Goal: Task Accomplishment & Management: Use online tool/utility

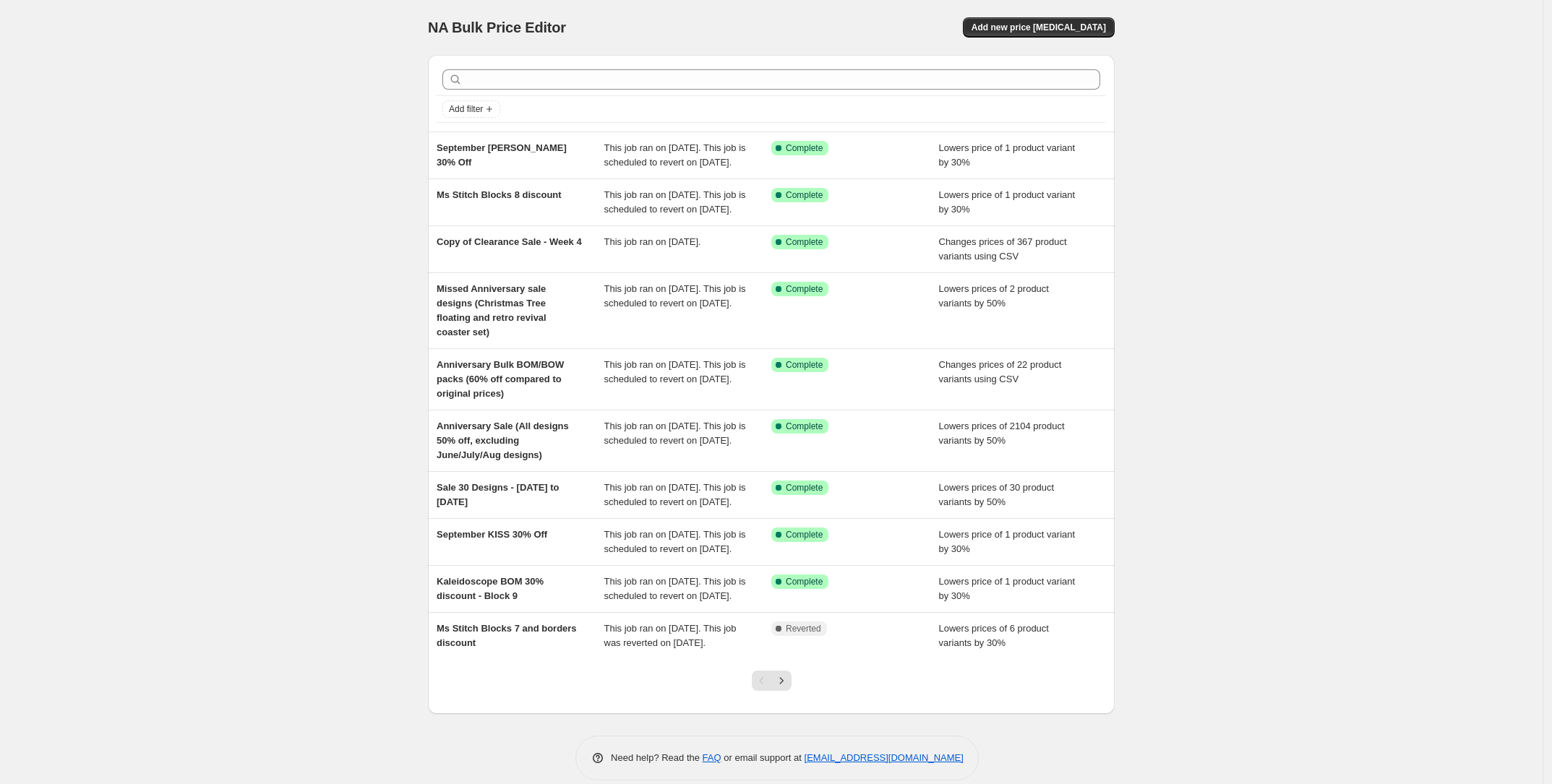
click at [1050, 41] on div "NA Bulk Price Editor. This page is ready NA Bulk Price Editor Add new price [ME…" at bounding box center [771, 27] width 687 height 55
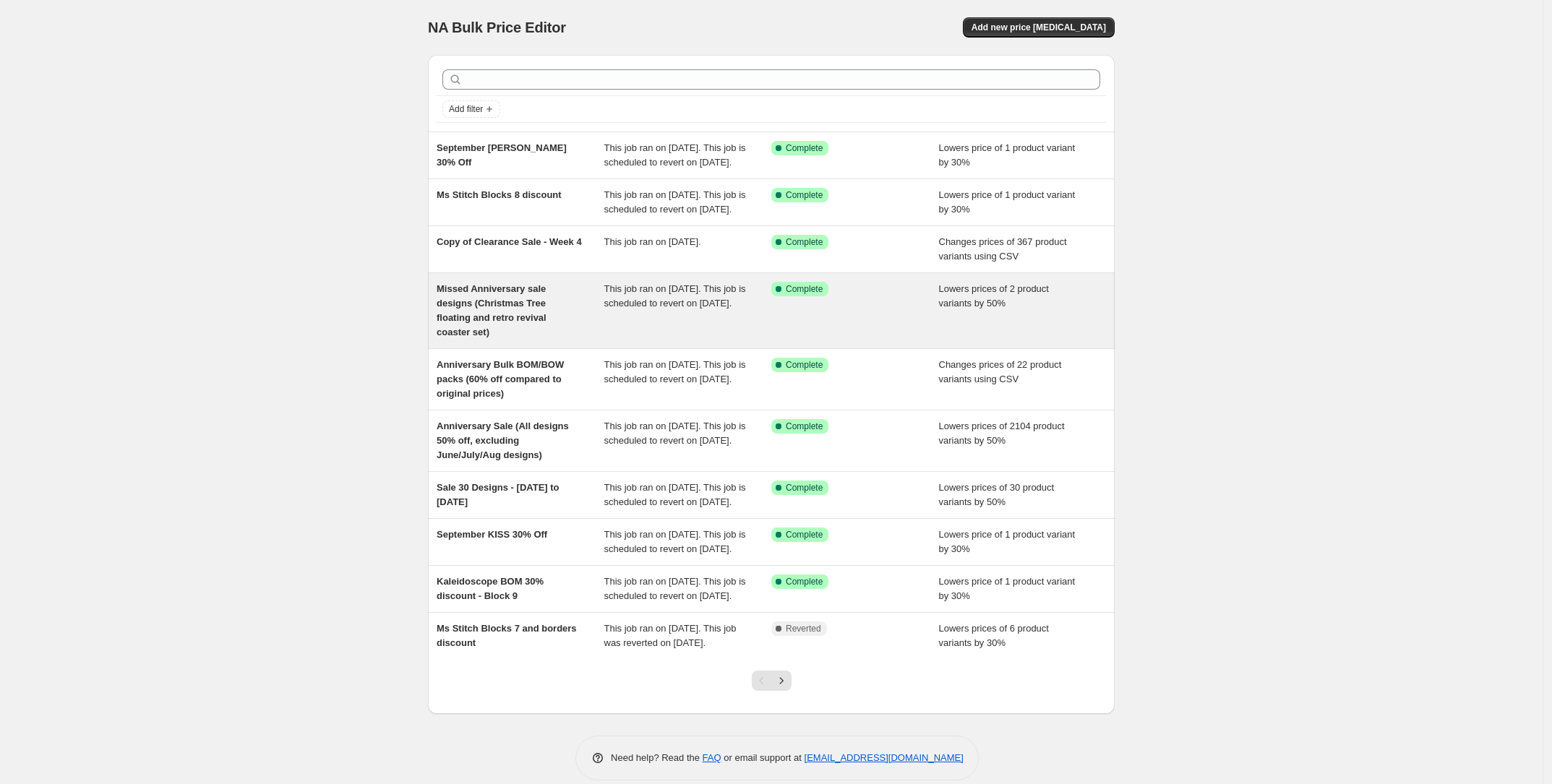
click at [471, 348] on div "Missed Anniversary sale designs (Christmas Tree floating and retro revival coas…" at bounding box center [771, 311] width 687 height 75
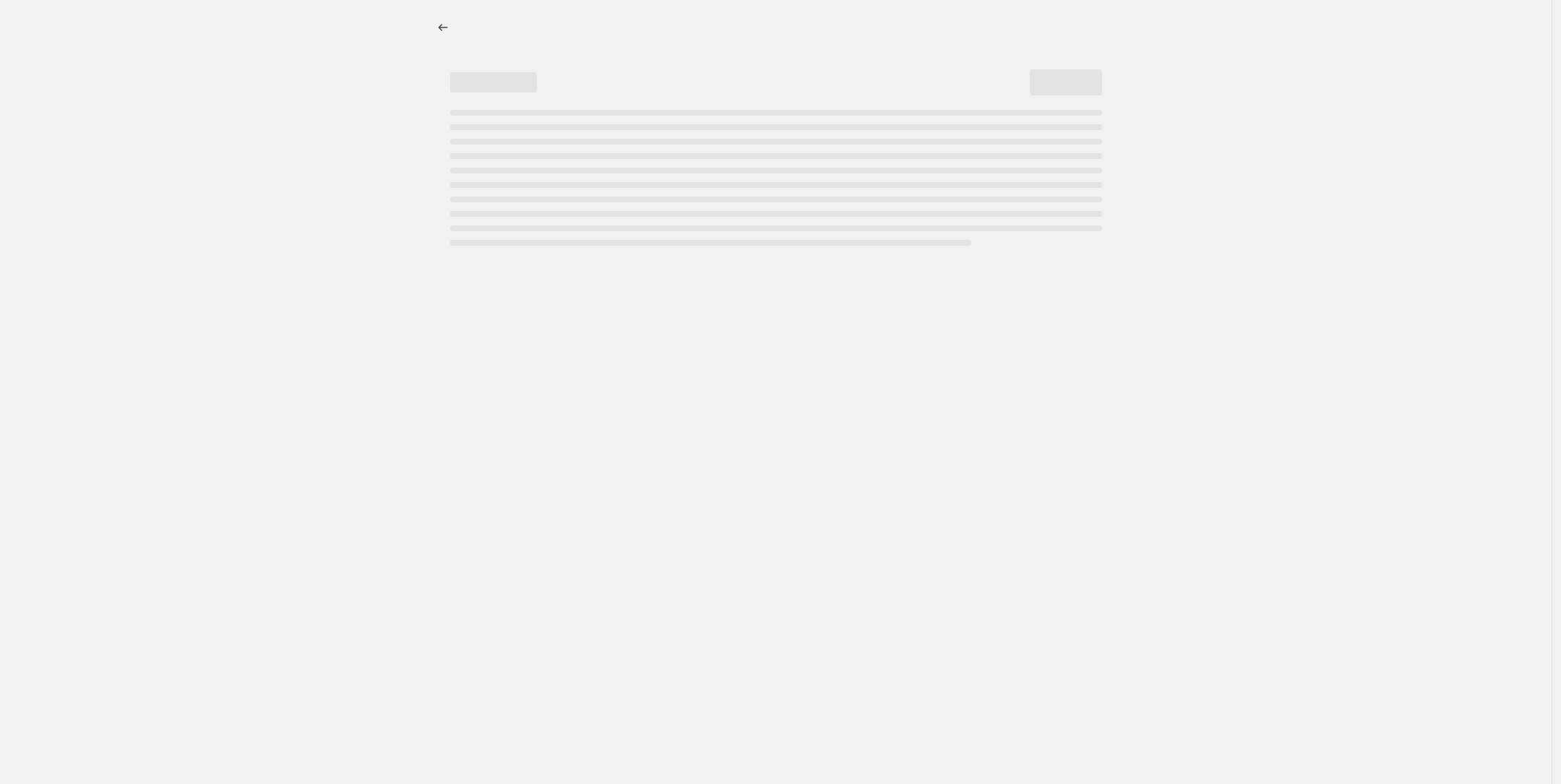
select select "percentage"
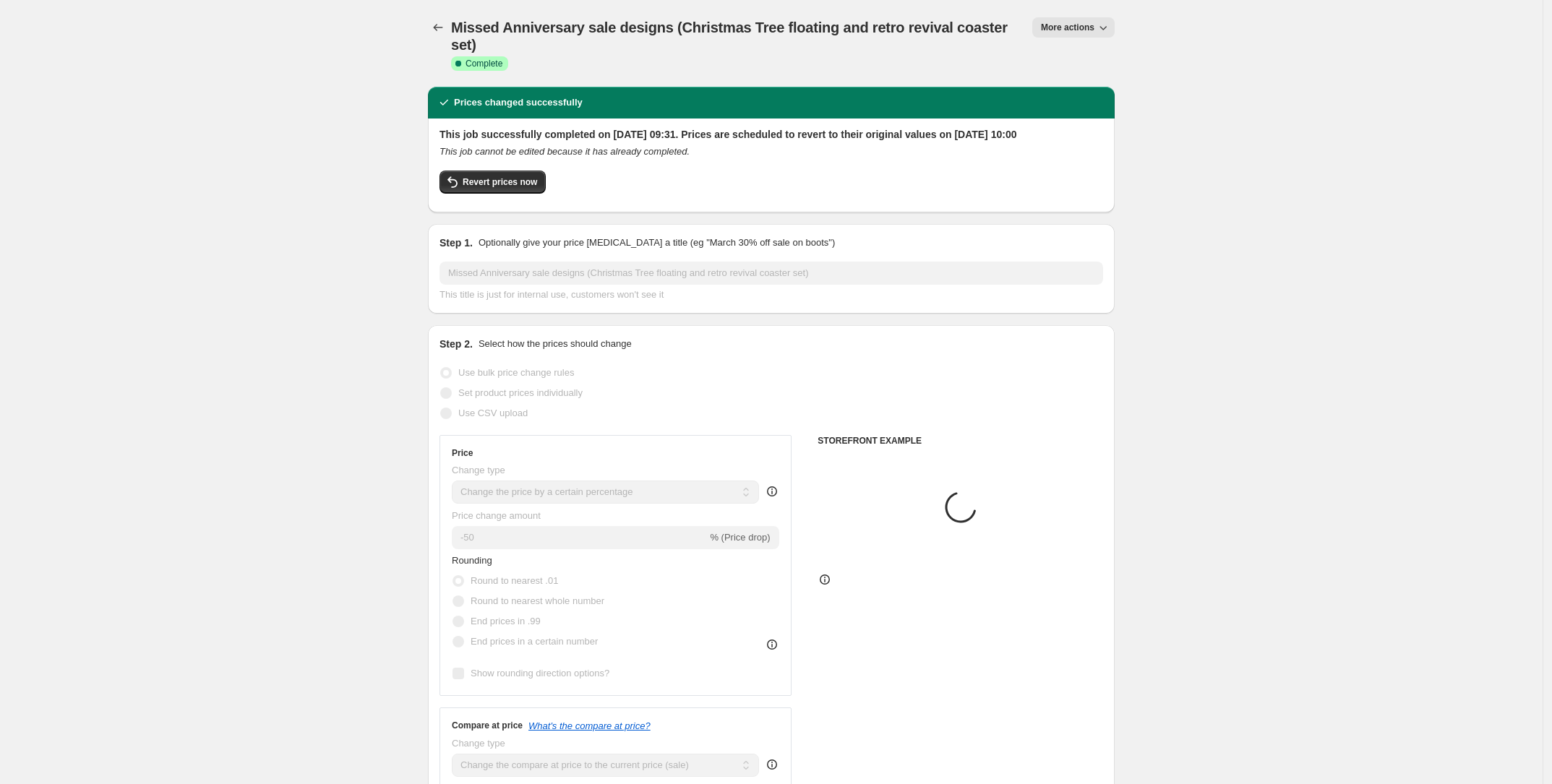
click at [1068, 20] on button "More actions" at bounding box center [1073, 27] width 82 height 20
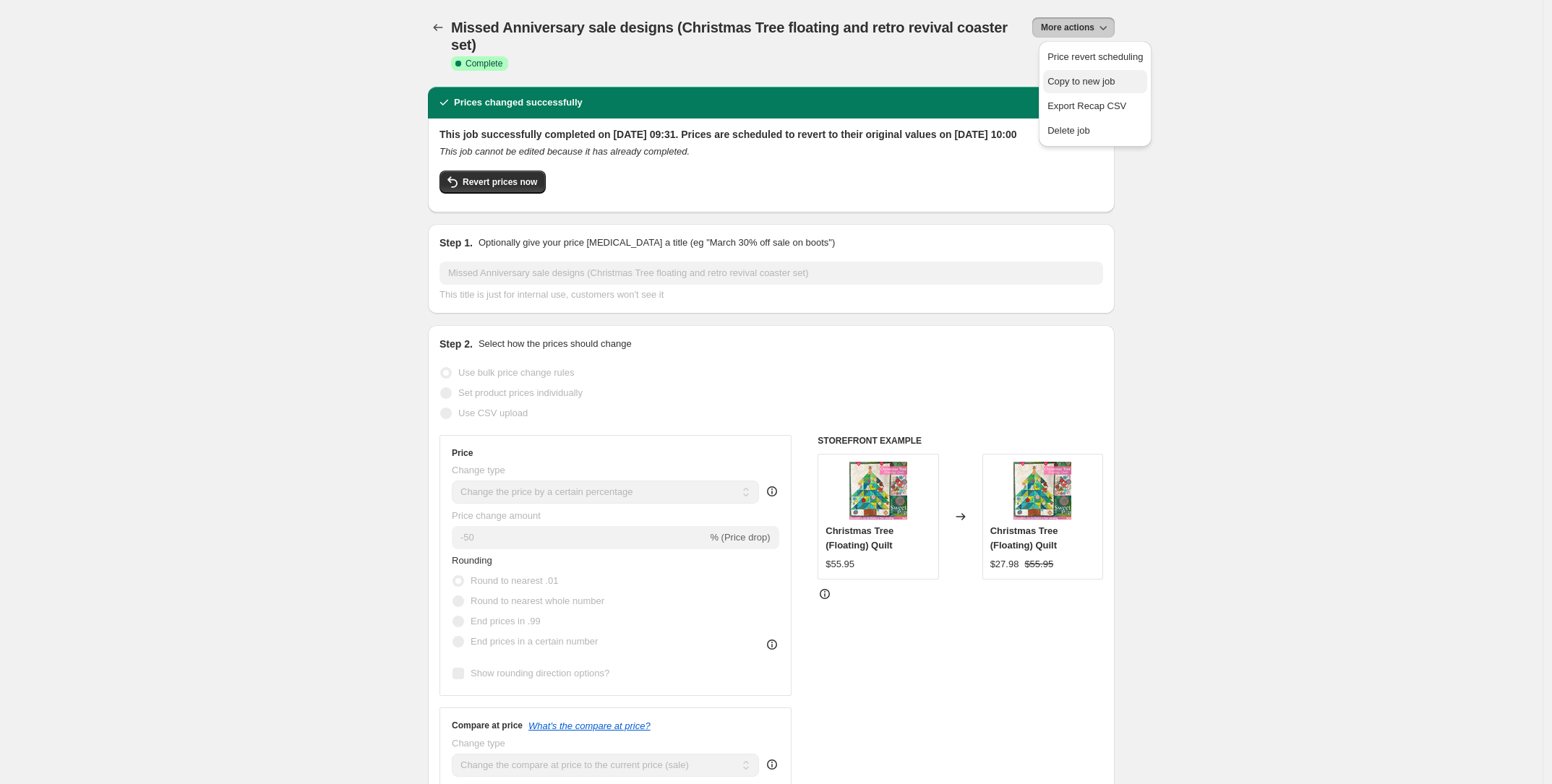
click at [1090, 78] on span "Copy to new job" at bounding box center [1081, 82] width 68 height 11
select select "percentage"
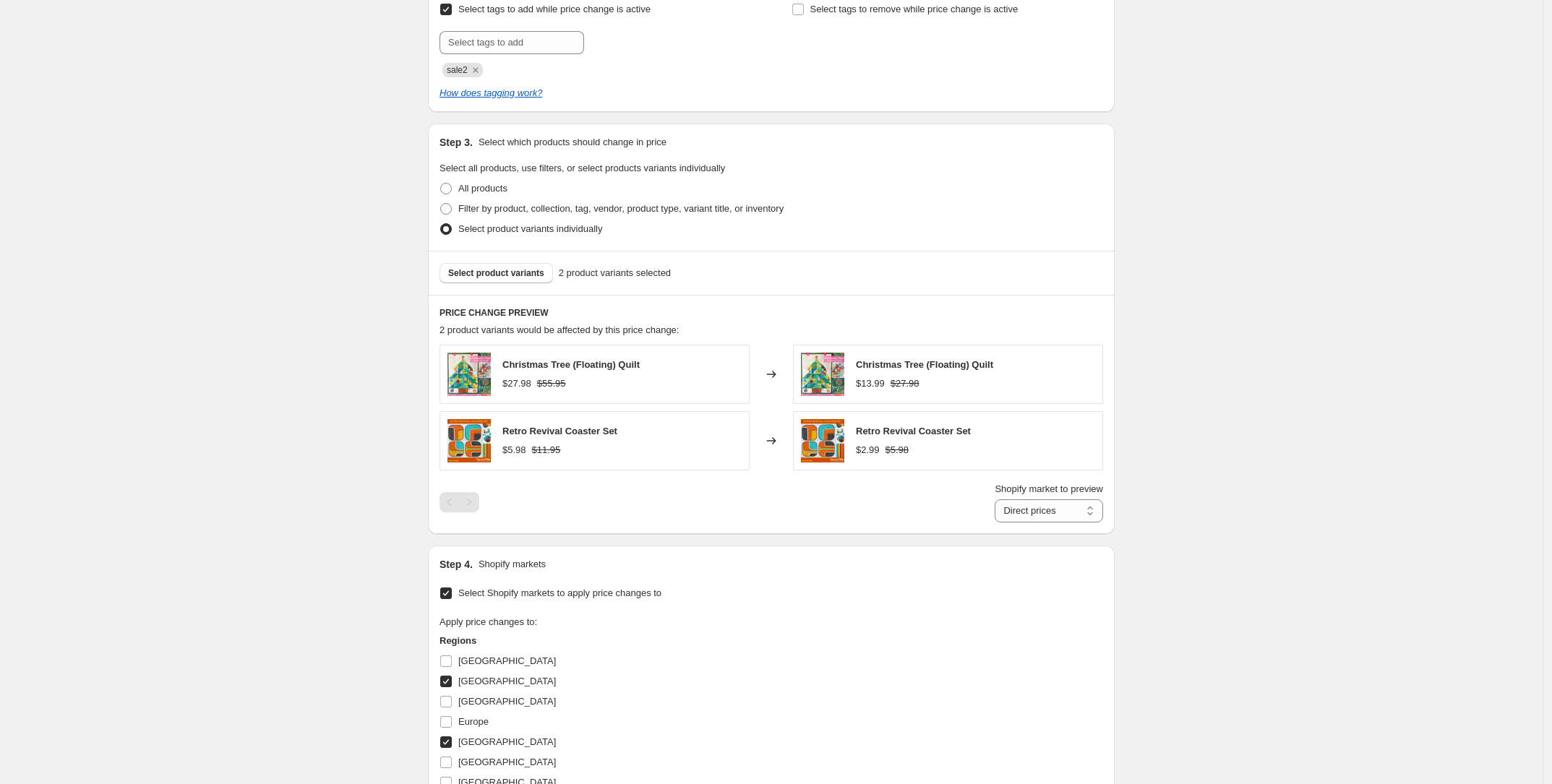
scroll to position [1008, 0]
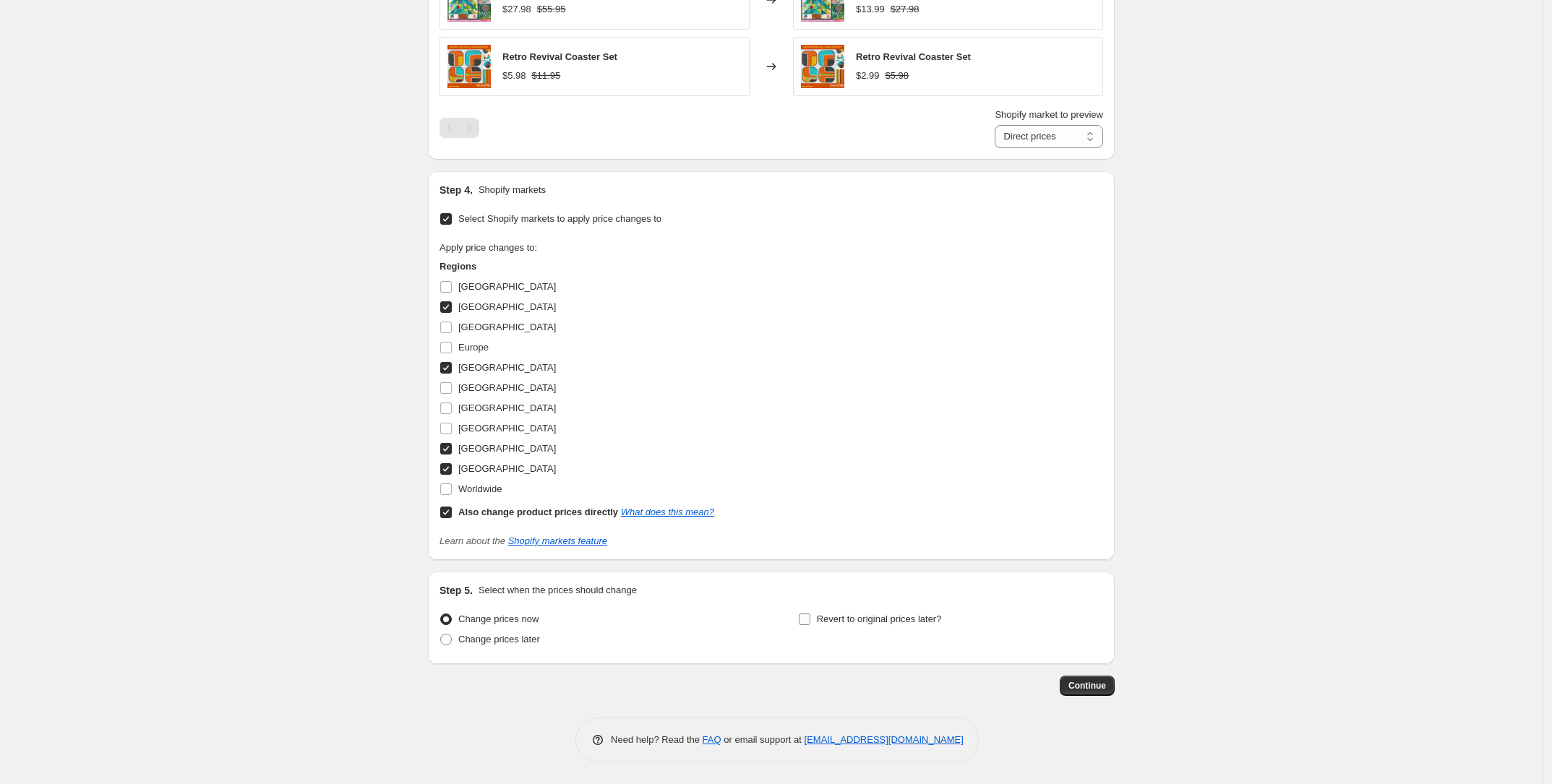
click at [810, 619] on input "Revert to original prices later?" at bounding box center [804, 619] width 12 height 12
checkbox input "true"
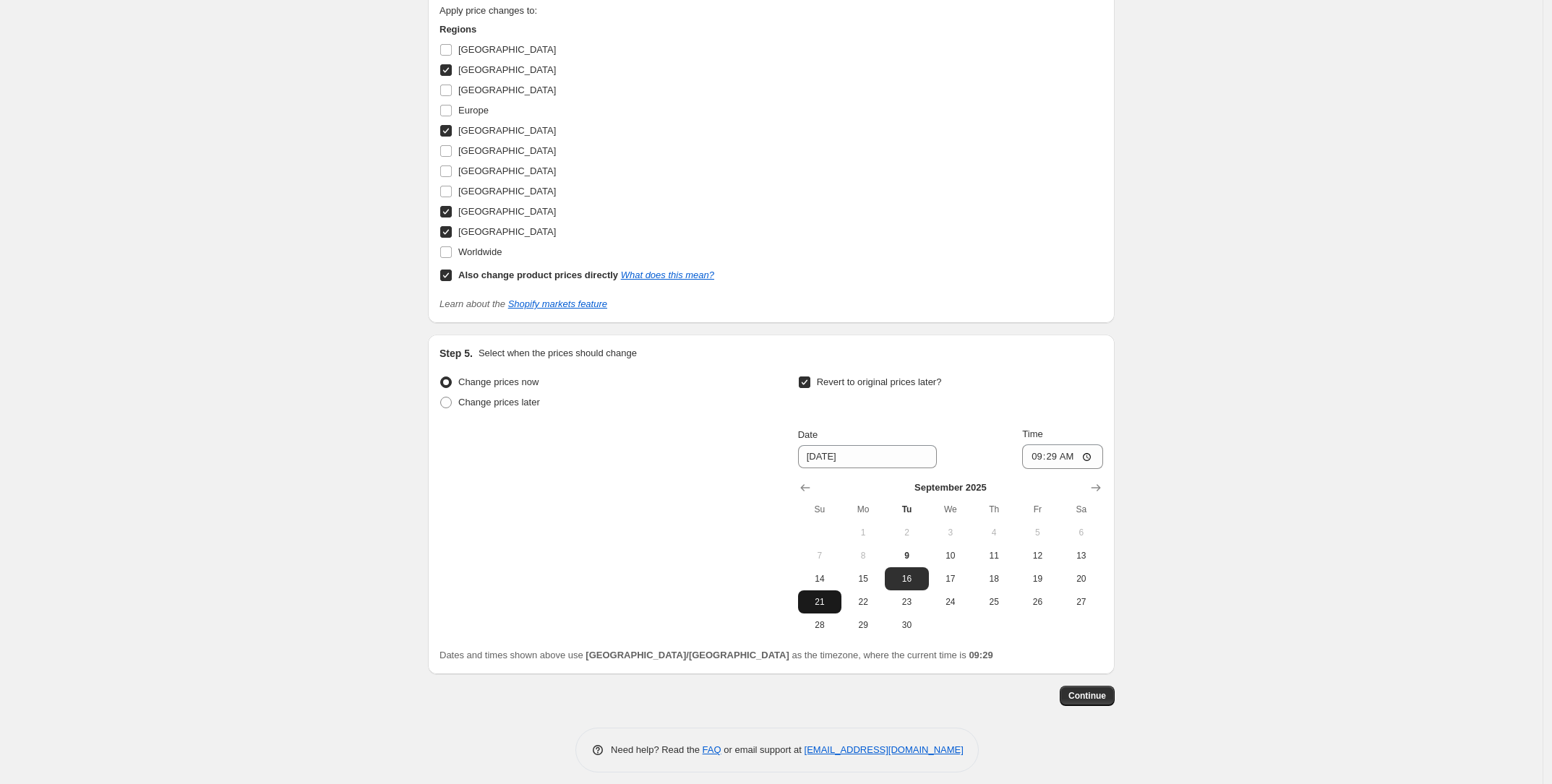
scroll to position [1256, 0]
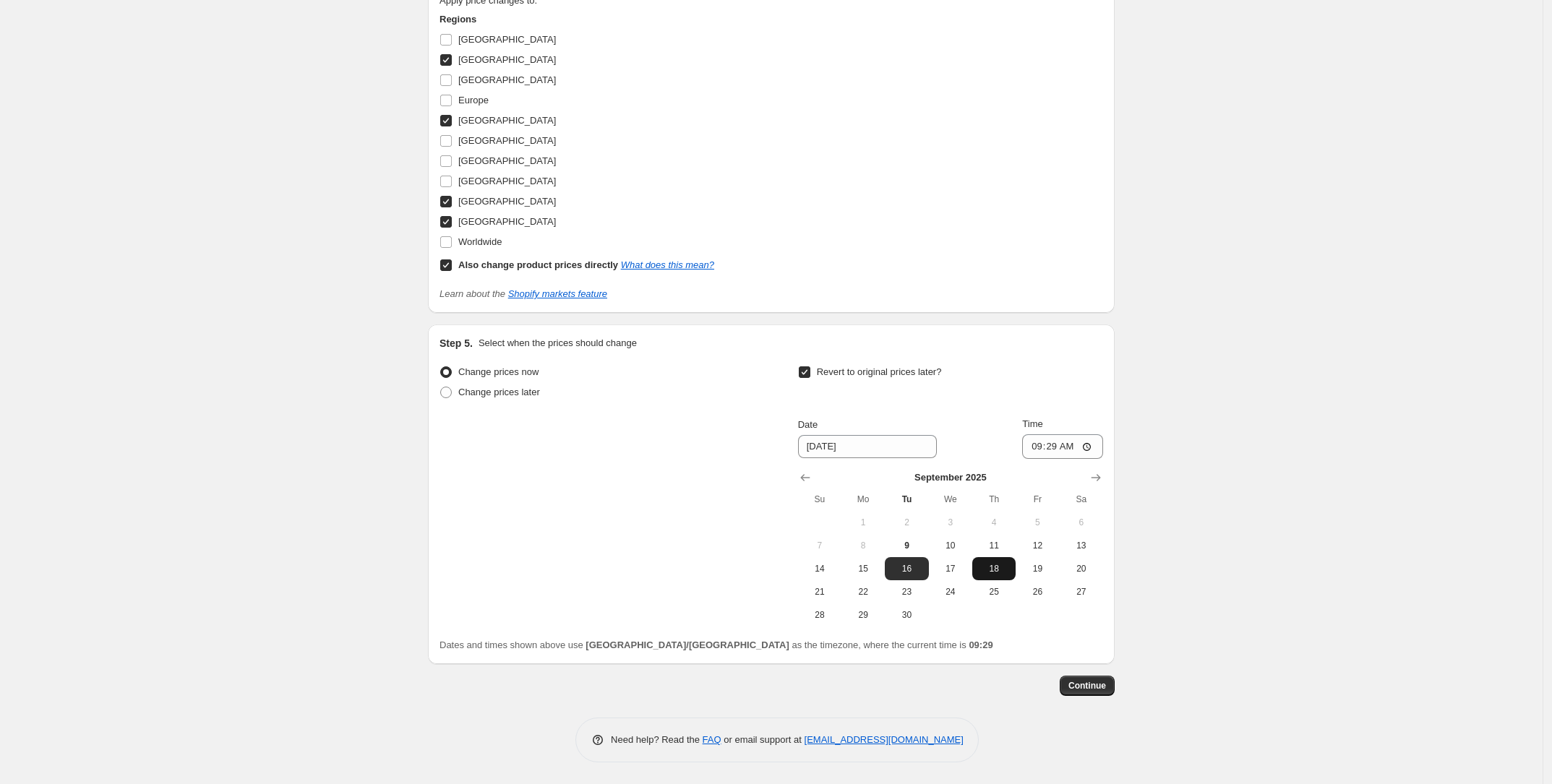
click at [1009, 574] on button "18" at bounding box center [993, 568] width 43 height 23
type input "[DATE]"
click at [1046, 442] on input "09:29" at bounding box center [1062, 446] width 81 height 24
type input "10:00"
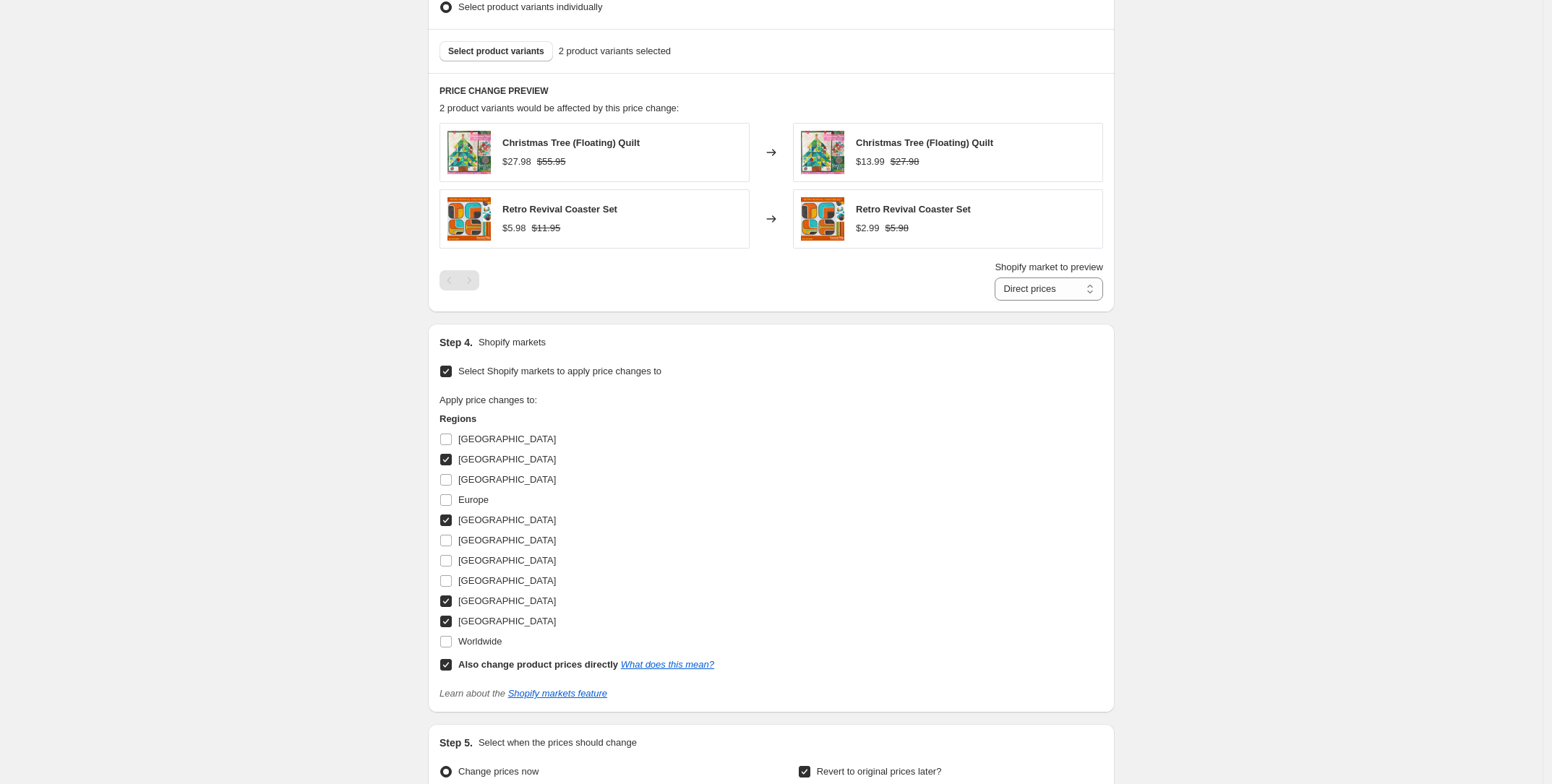
scroll to position [443, 0]
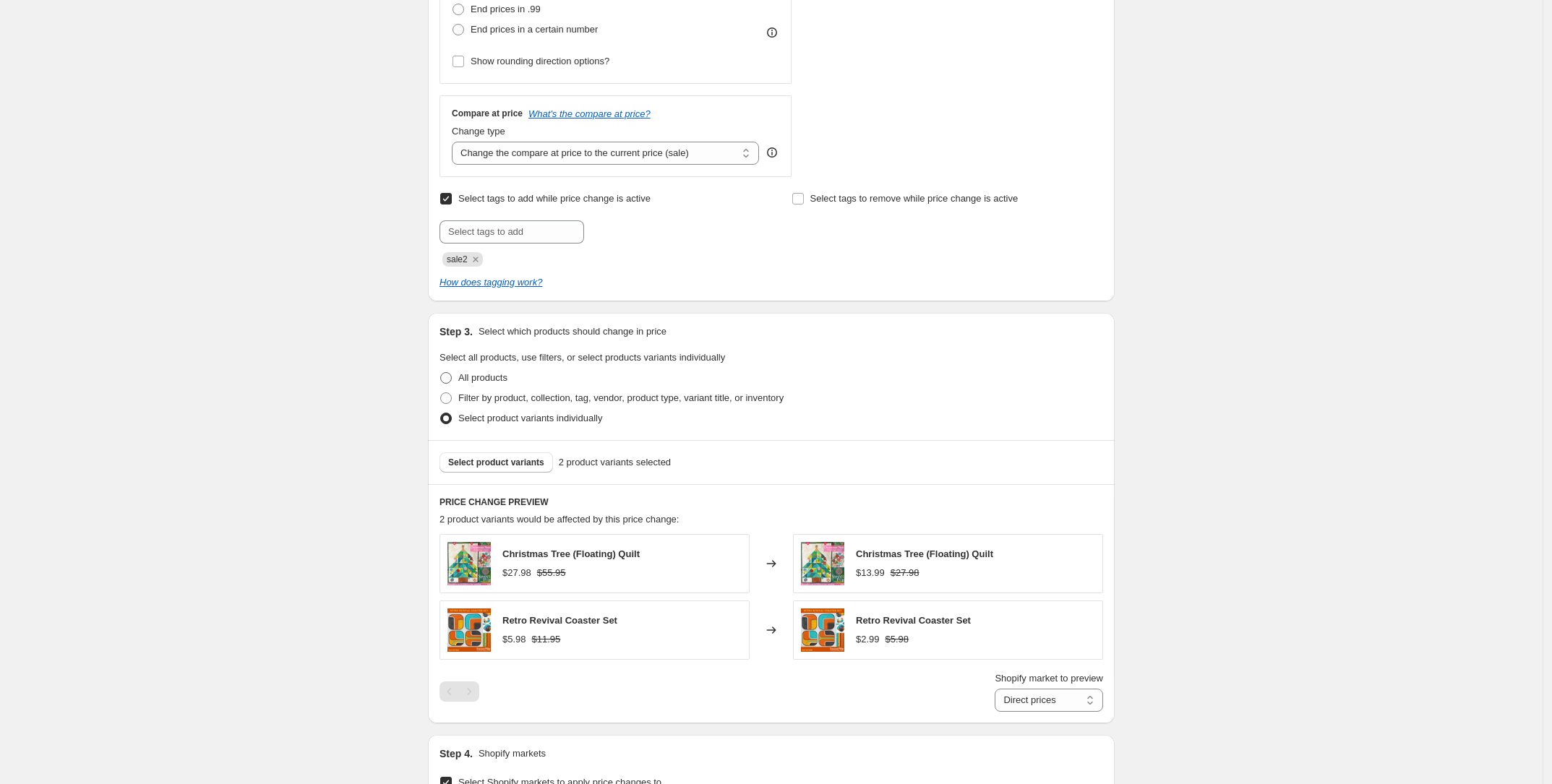
click at [486, 376] on span "All products" at bounding box center [483, 377] width 49 height 11
click at [441, 373] on input "All products" at bounding box center [440, 372] width 1 height 1
radio input "true"
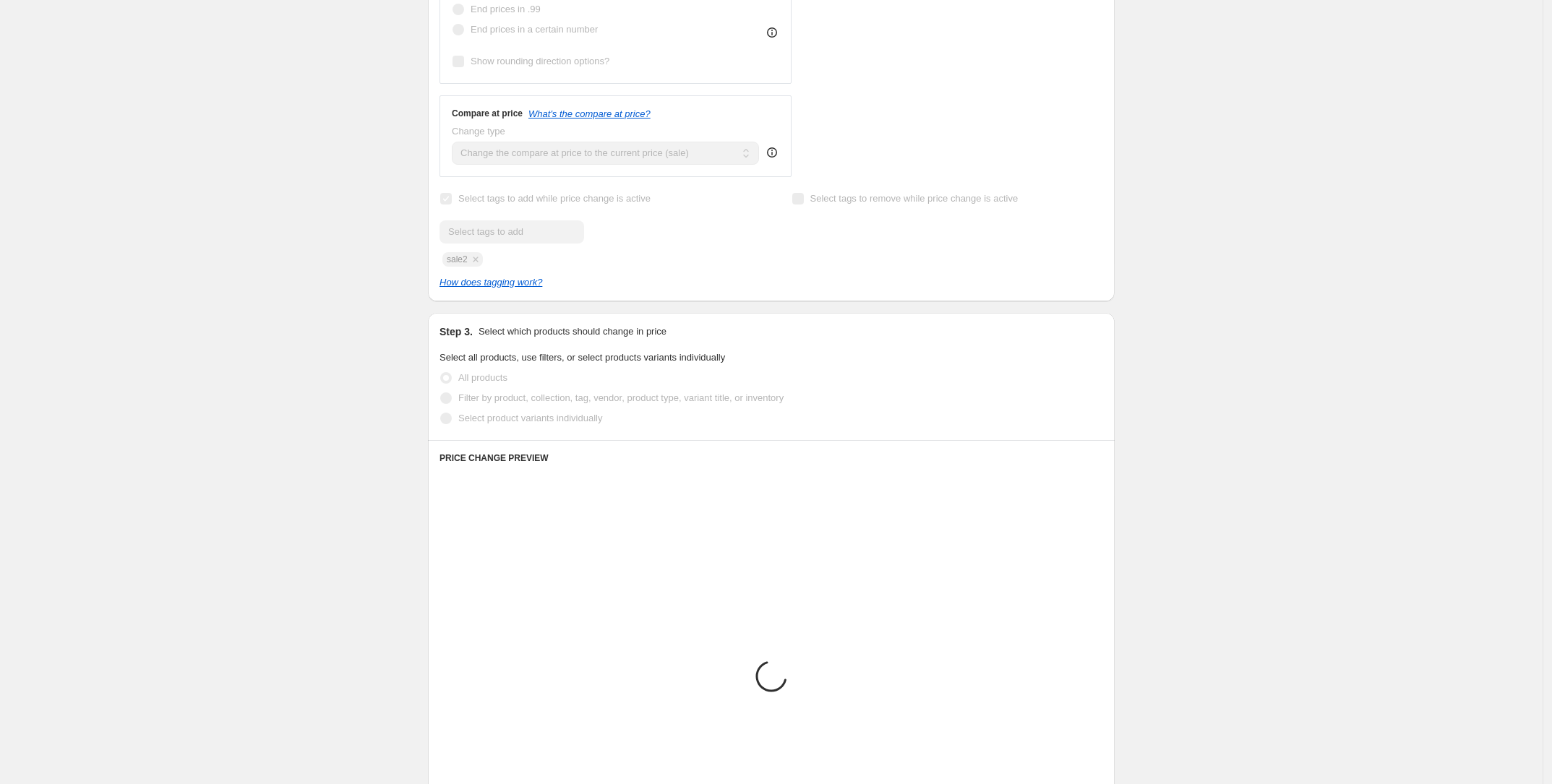
click at [488, 422] on span "Select product variants individually" at bounding box center [530, 418] width 144 height 11
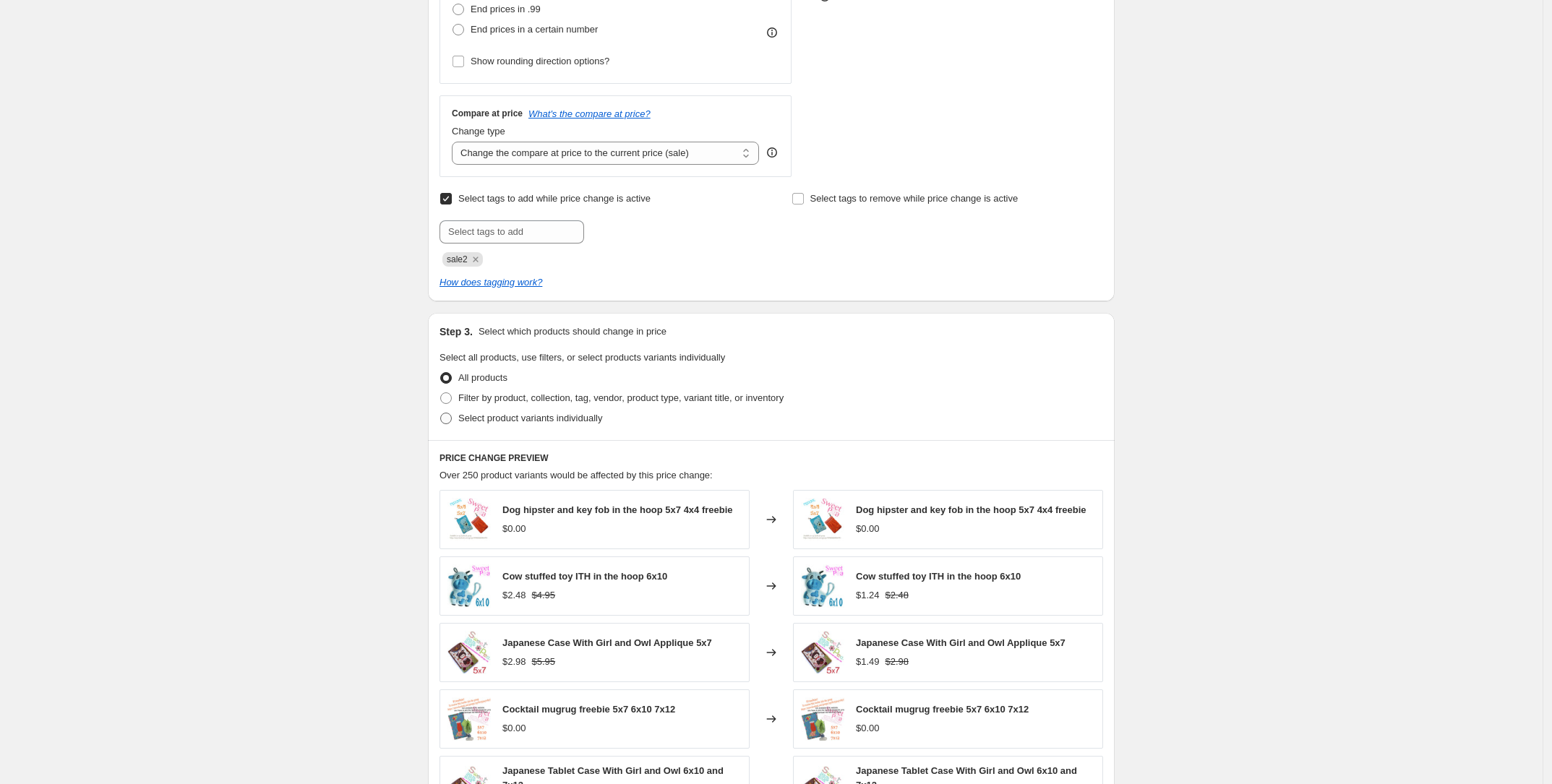
click at [488, 422] on span "Select product variants individually" at bounding box center [530, 418] width 144 height 11
click at [441, 414] on input "Select product variants individually" at bounding box center [440, 413] width 1 height 1
radio input "true"
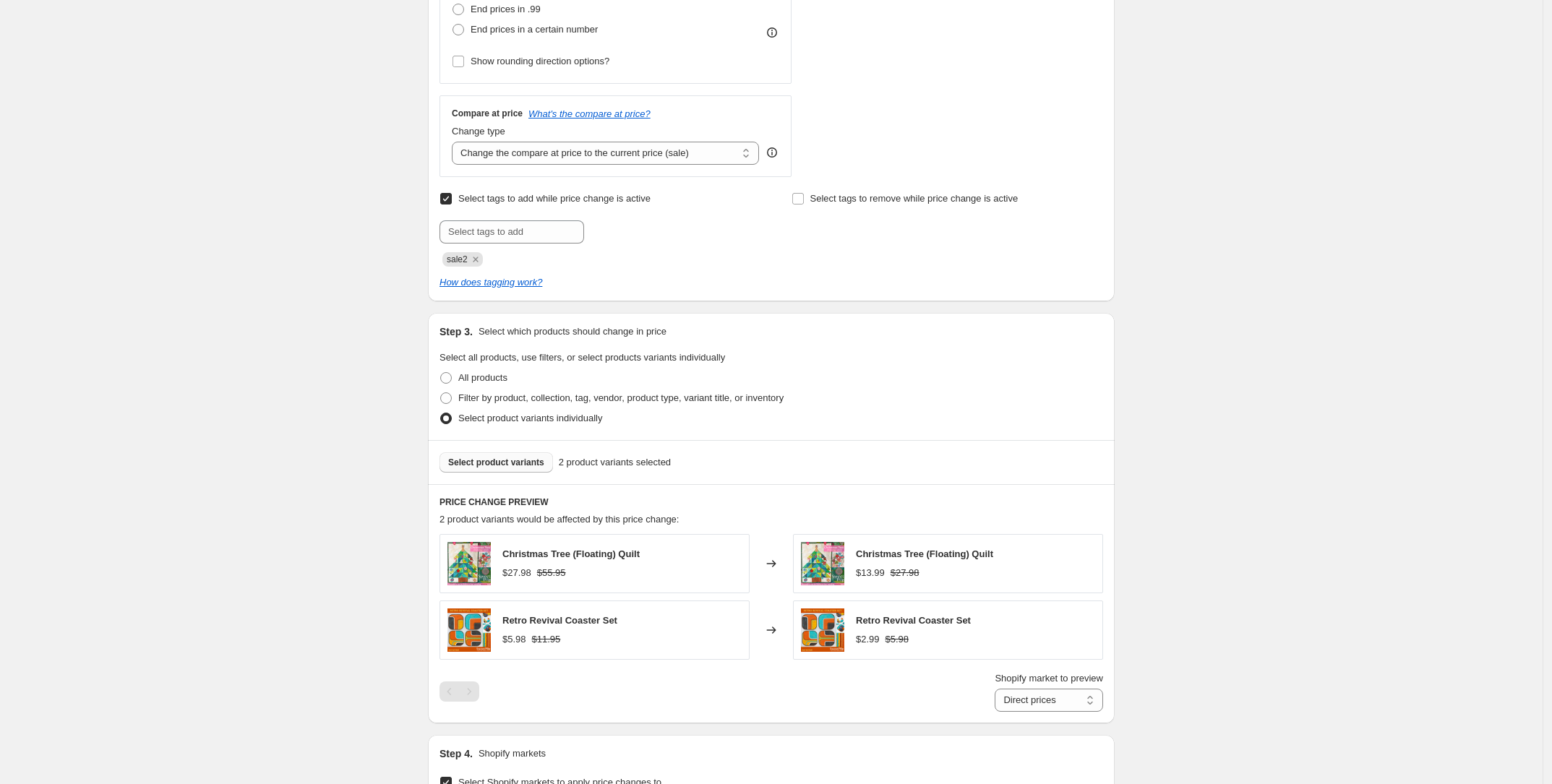
click at [514, 460] on span "Select product variants" at bounding box center [496, 462] width 96 height 12
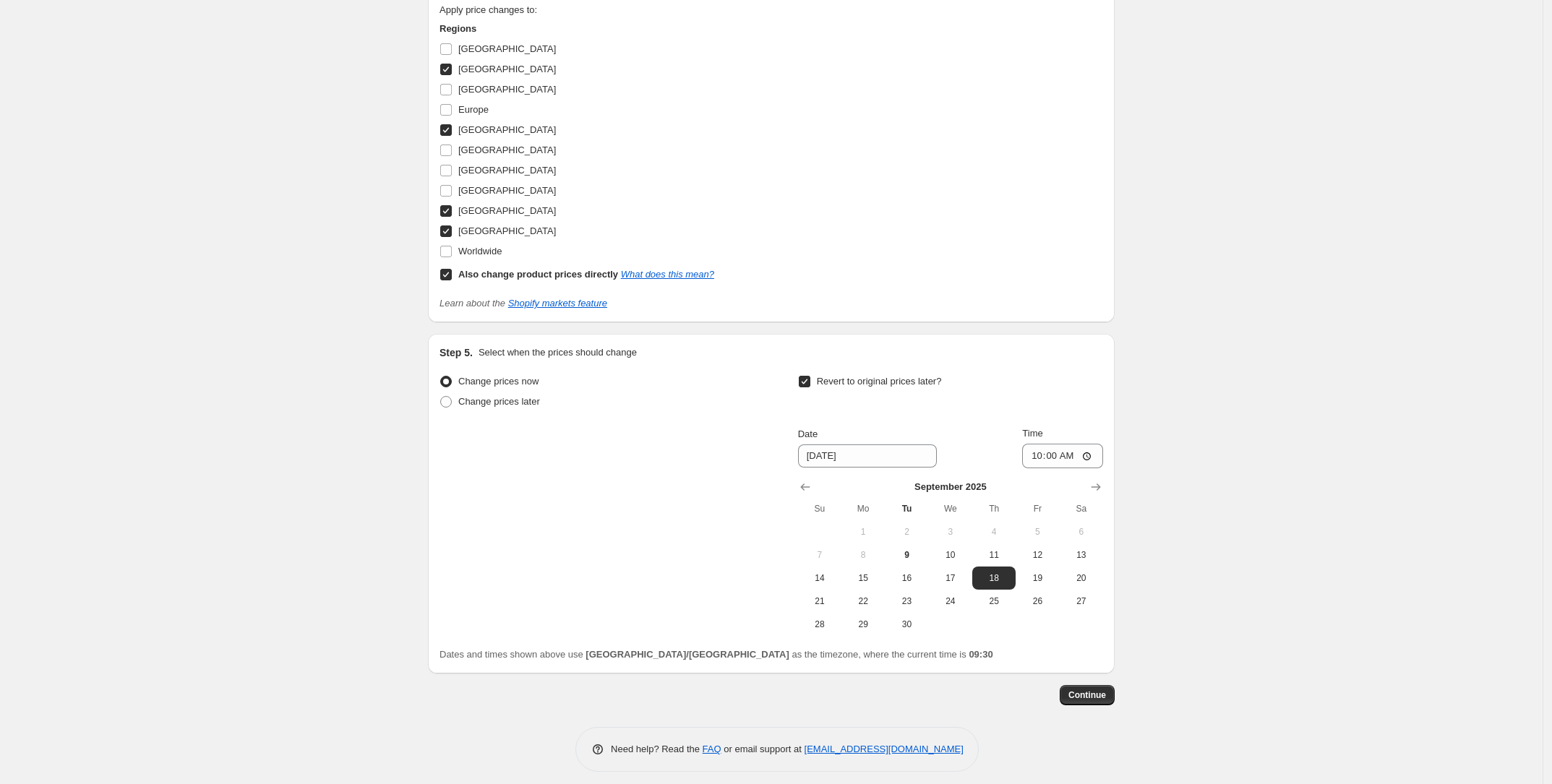
scroll to position [1190, 0]
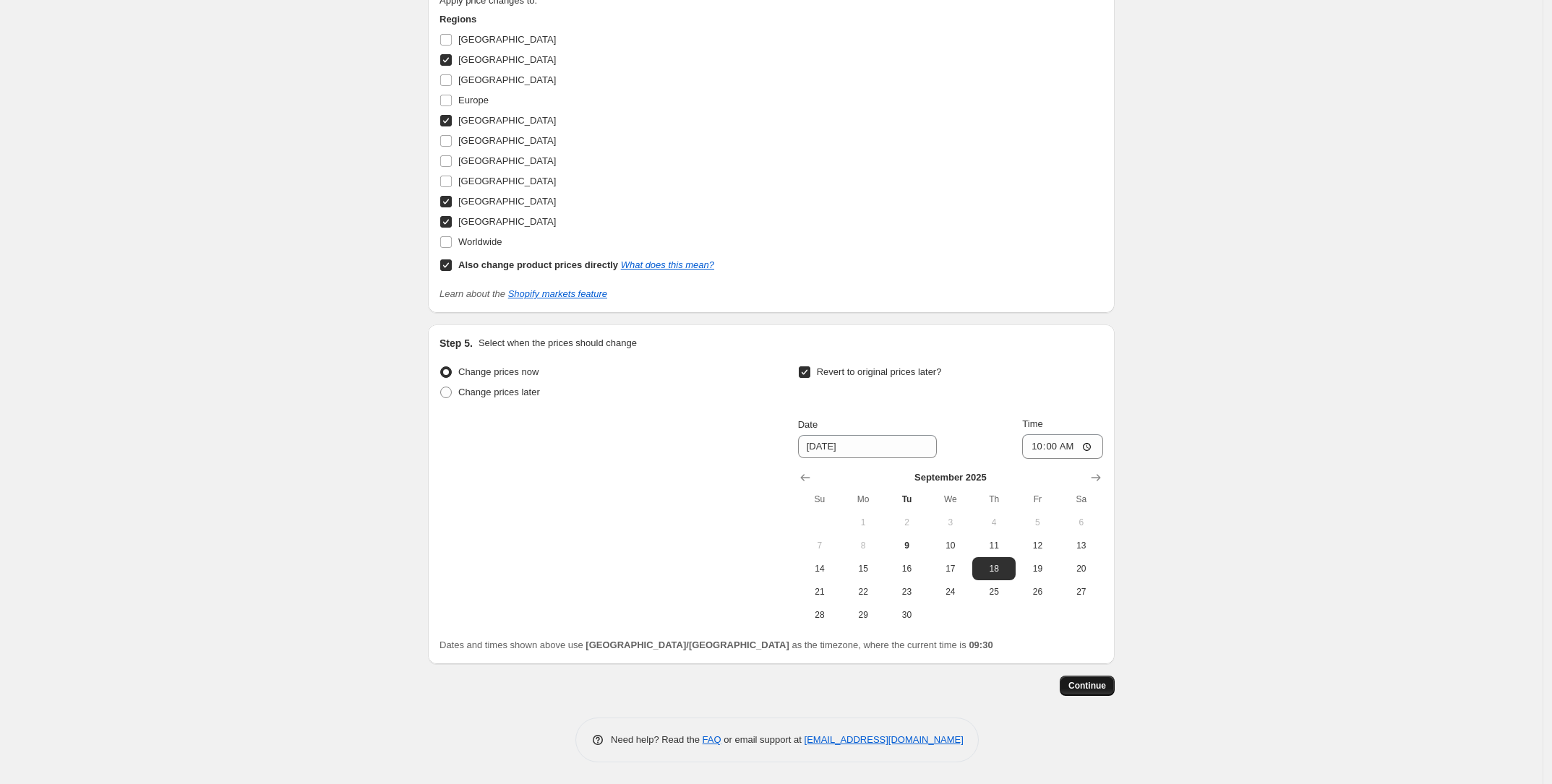
click at [1082, 680] on span "Continue" at bounding box center [1087, 685] width 38 height 12
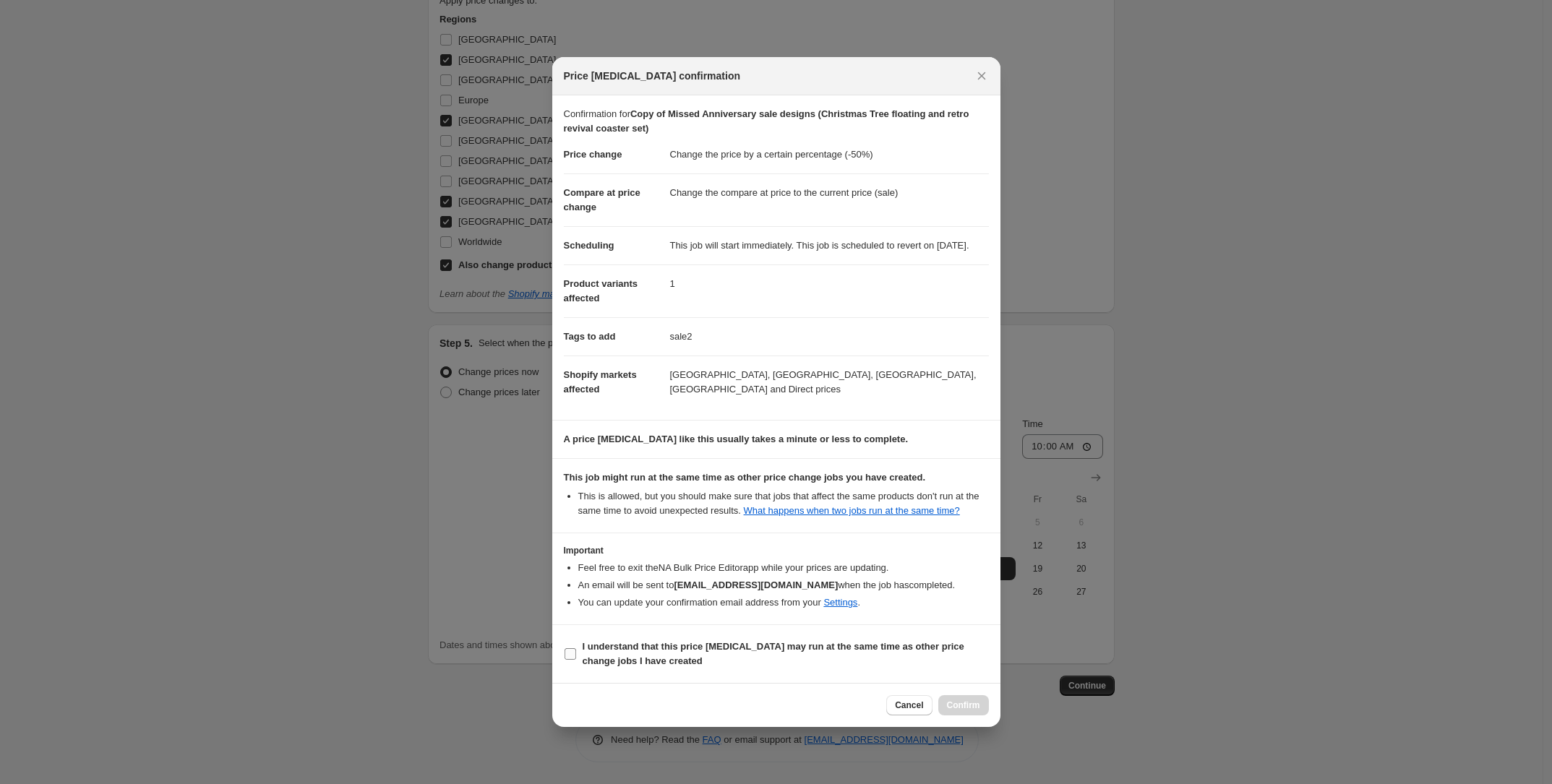
click at [761, 647] on b "I understand that this price [MEDICAL_DATA] may run at the same time as other p…" at bounding box center [773, 654] width 382 height 25
click at [576, 648] on input "I understand that this price [MEDICAL_DATA] may run at the same time as other p…" at bounding box center [570, 654] width 12 height 12
checkbox input "true"
click at [963, 708] on span "Confirm" at bounding box center [963, 705] width 33 height 12
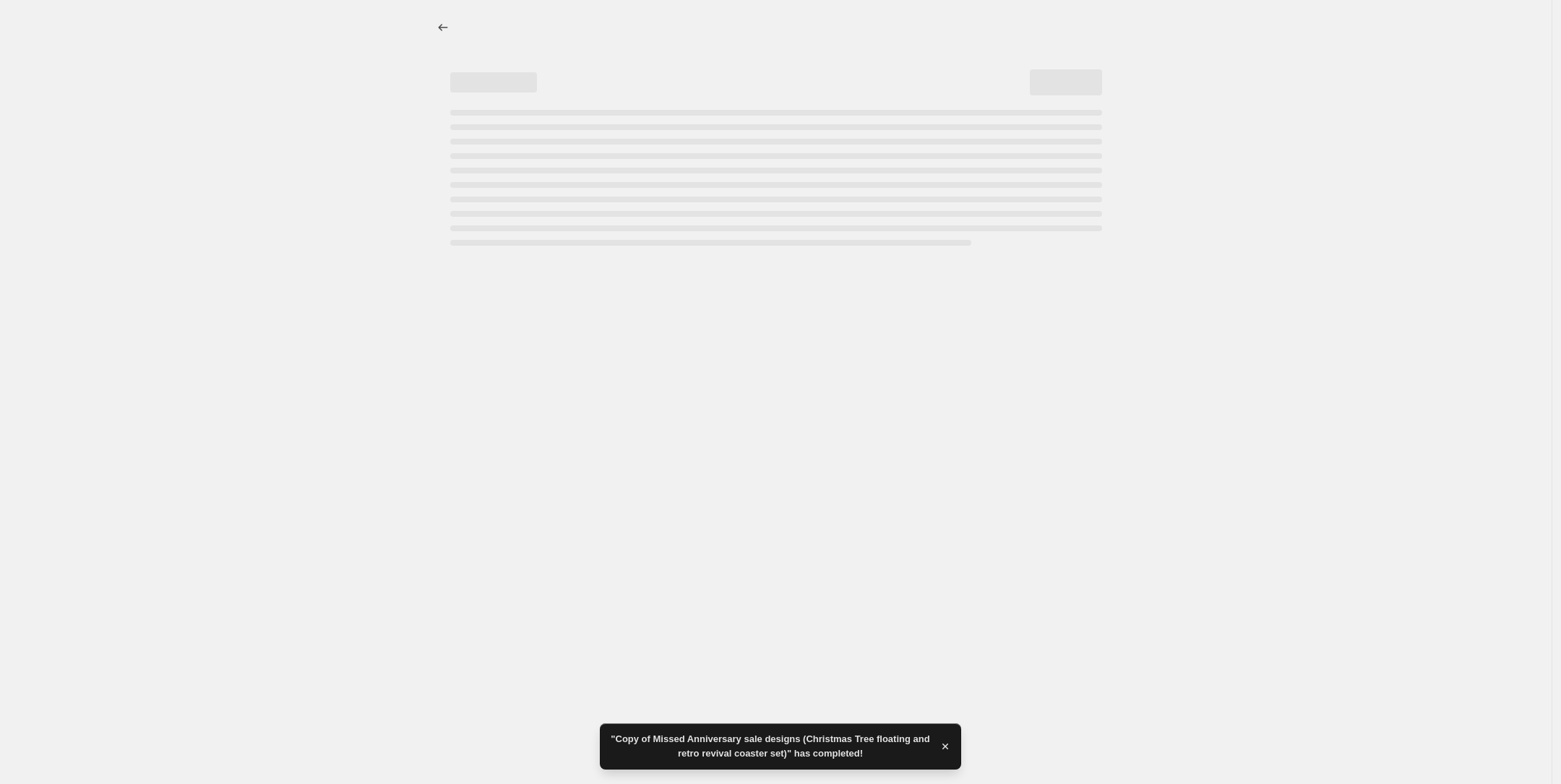
select select "percentage"
